Goal: Navigation & Orientation: Find specific page/section

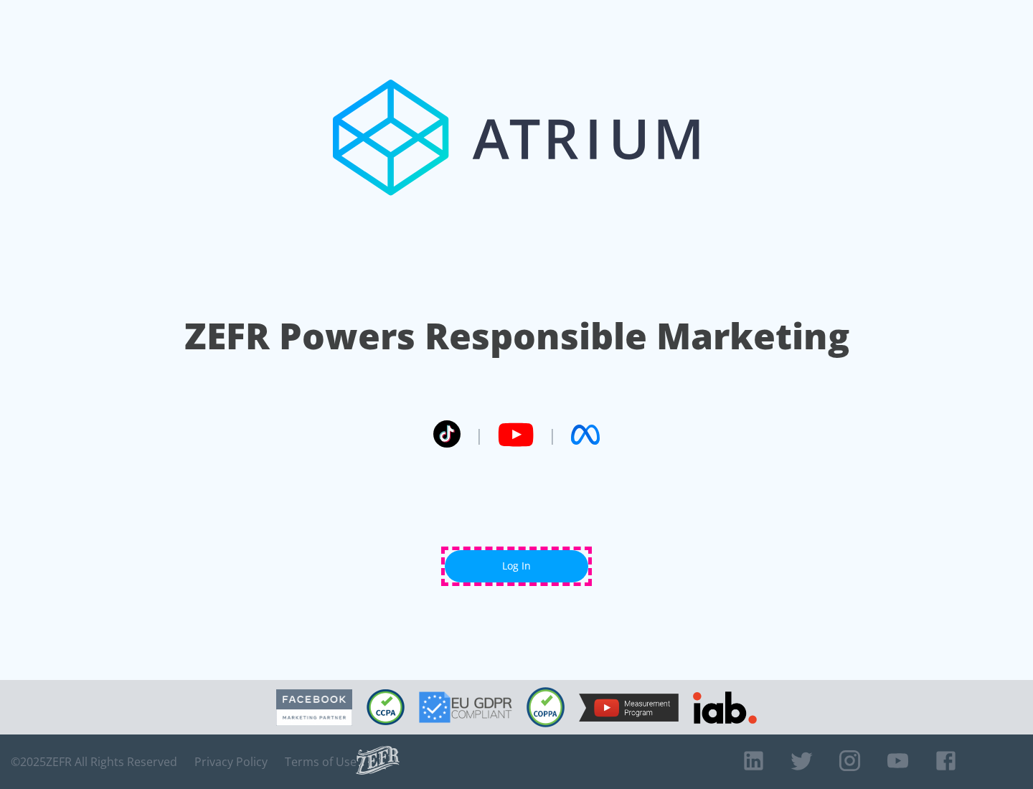
click at [516, 566] on link "Log In" at bounding box center [516, 566] width 143 height 32
